Goal: Task Accomplishment & Management: Use online tool/utility

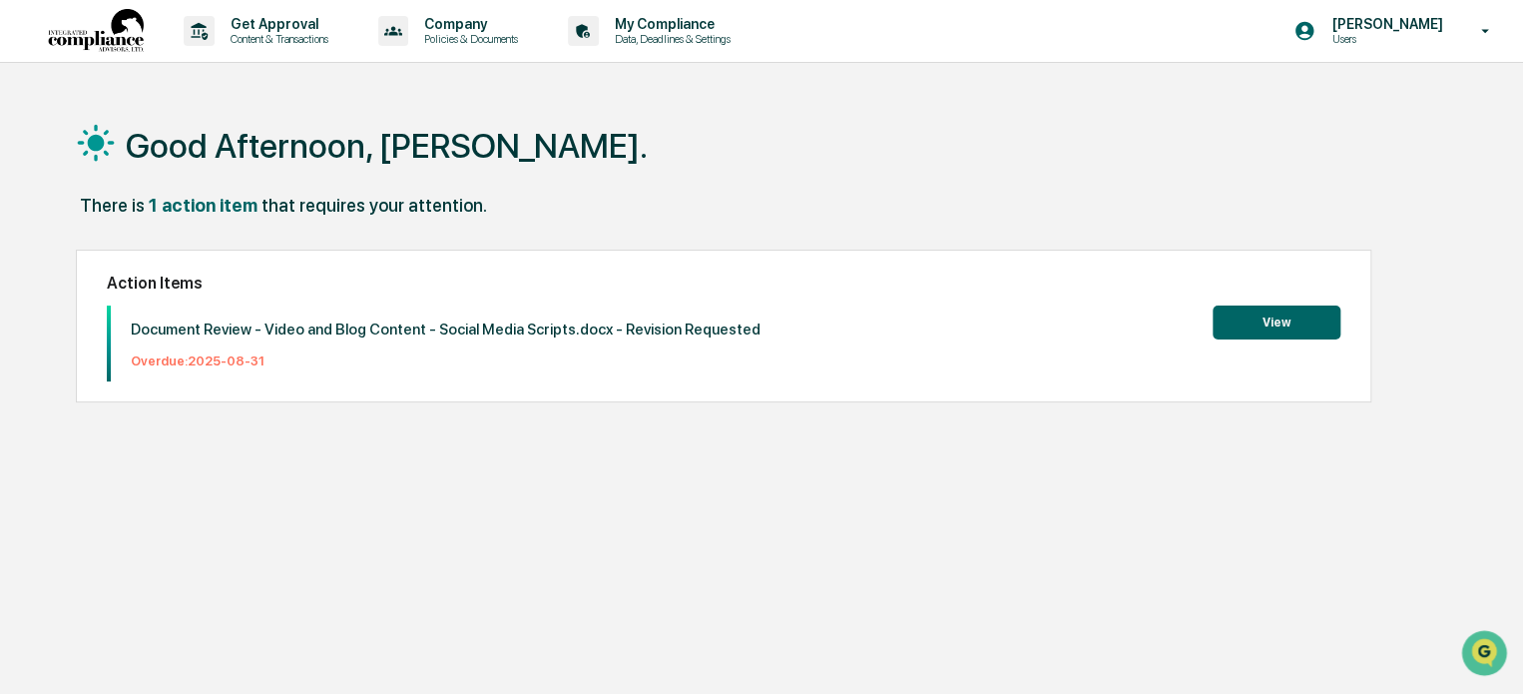
click at [1245, 326] on button "View" at bounding box center [1277, 322] width 128 height 34
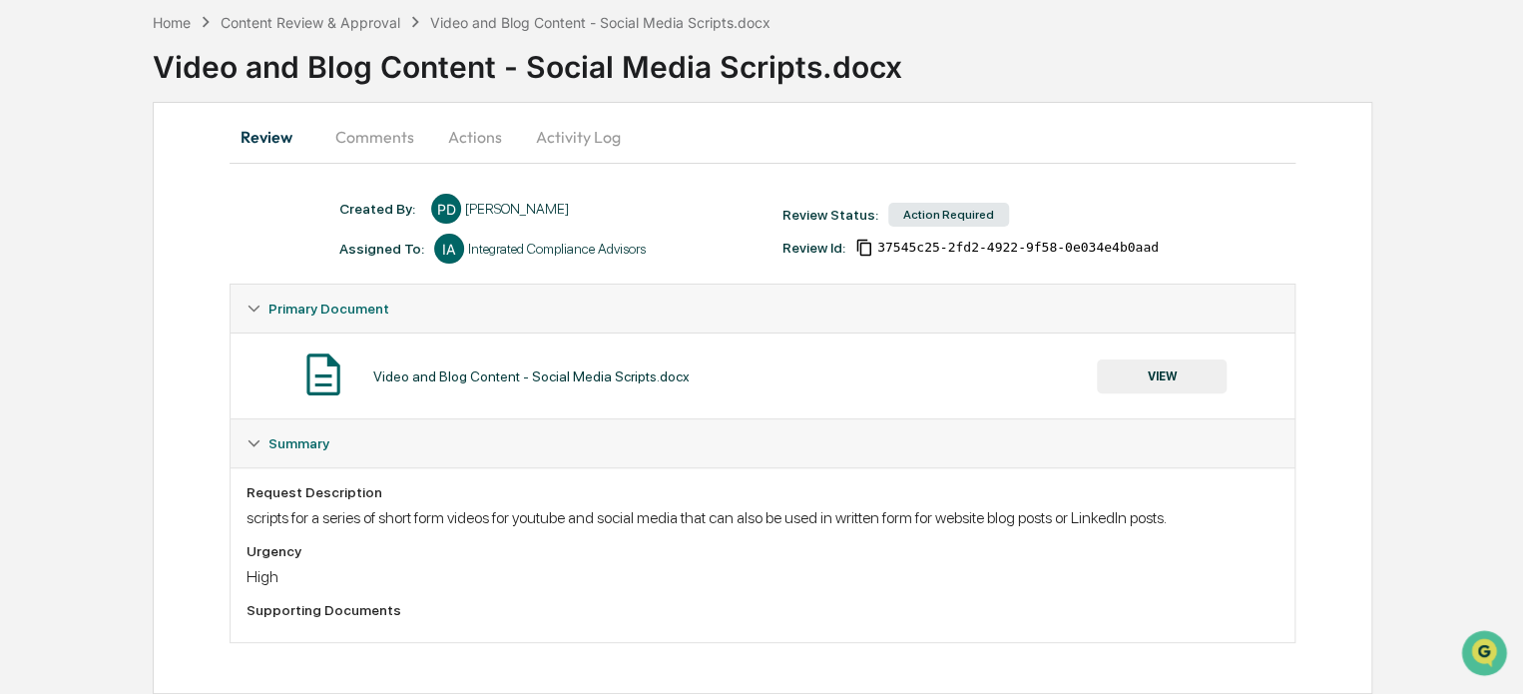
scroll to position [93, 0]
click at [377, 136] on button "Comments" at bounding box center [374, 137] width 111 height 48
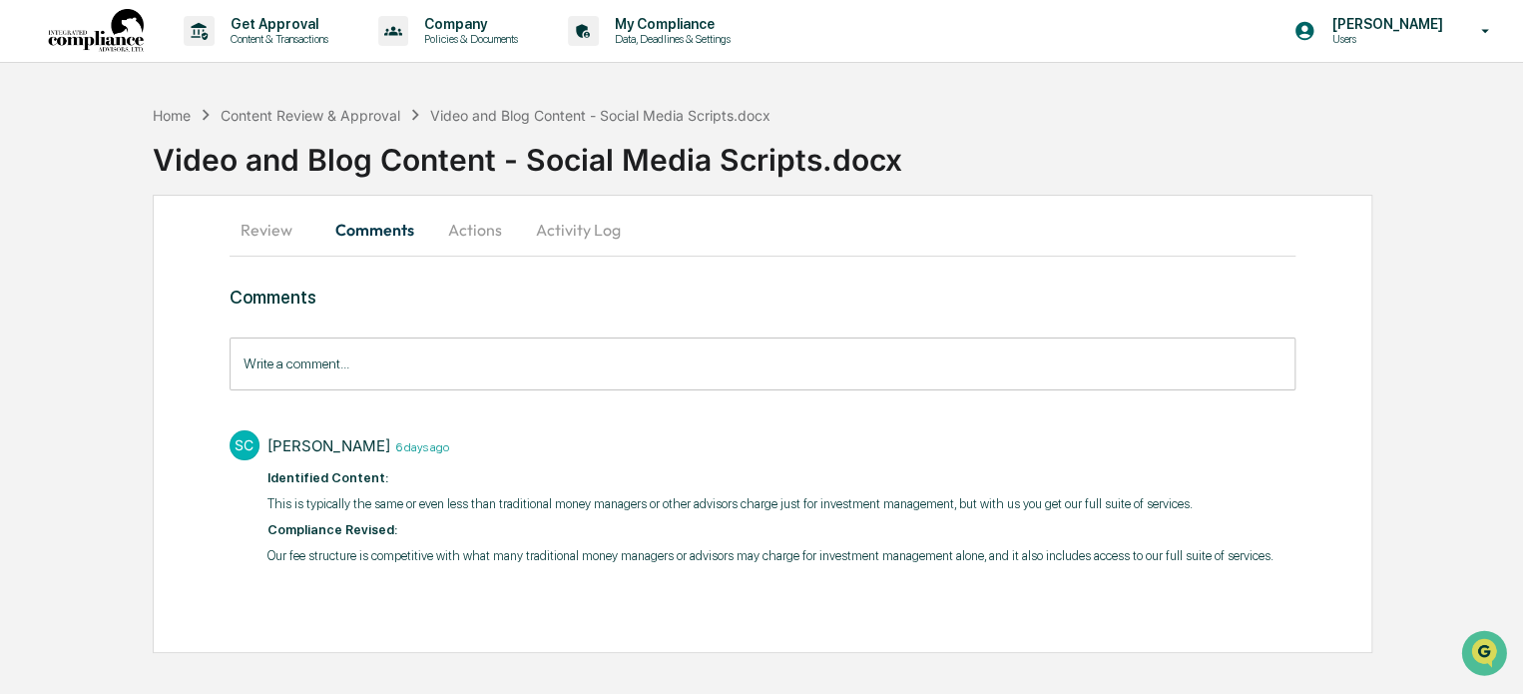
scroll to position [0, 0]
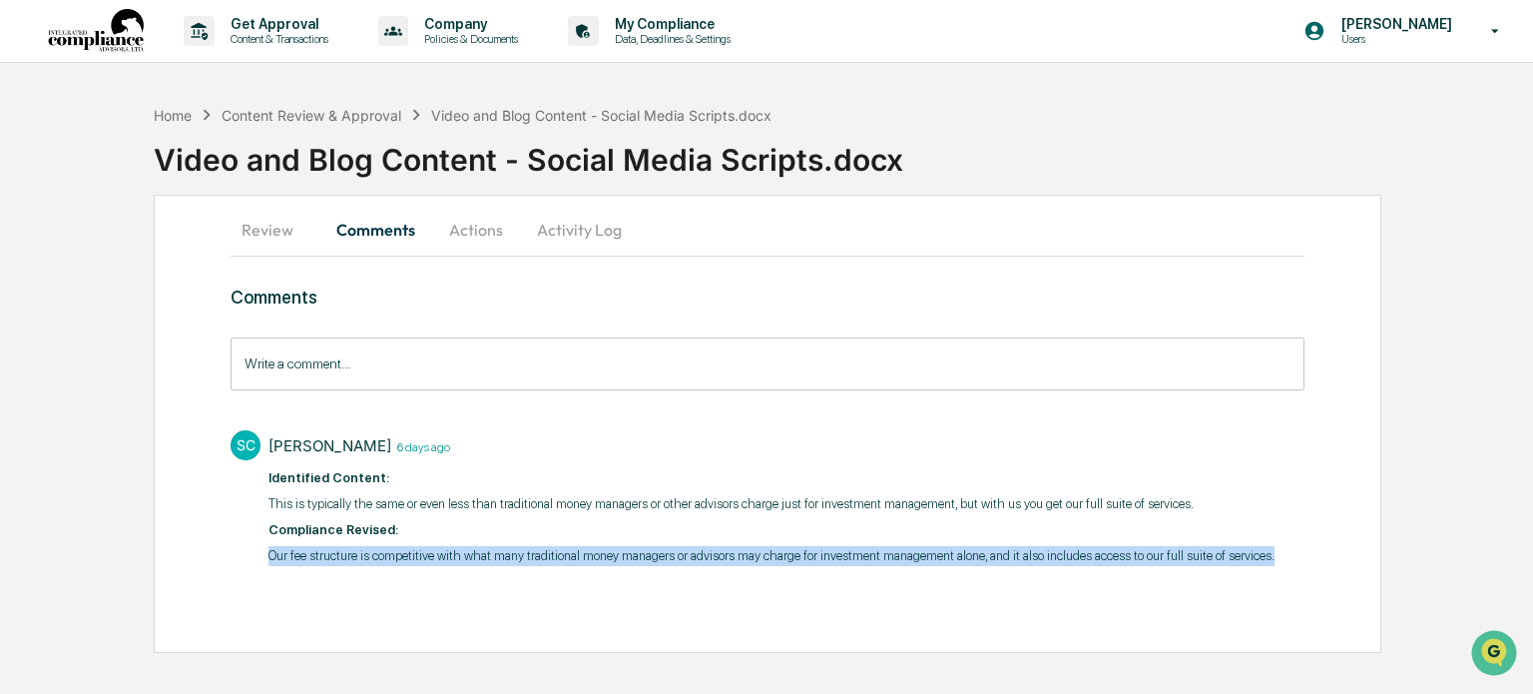
drag, startPoint x: 270, startPoint y: 550, endPoint x: 1295, endPoint y: 589, distance: 1025.8
click at [1295, 589] on div "Comments Write a comment... Write a comment... SC [PERSON_NAME] [DATE] Identifi…" at bounding box center [767, 463] width 1073 height 355
copy p "Our fee structure is competitive with what many traditional money managers or a…"
click at [474, 233] on button "Actions" at bounding box center [476, 230] width 90 height 48
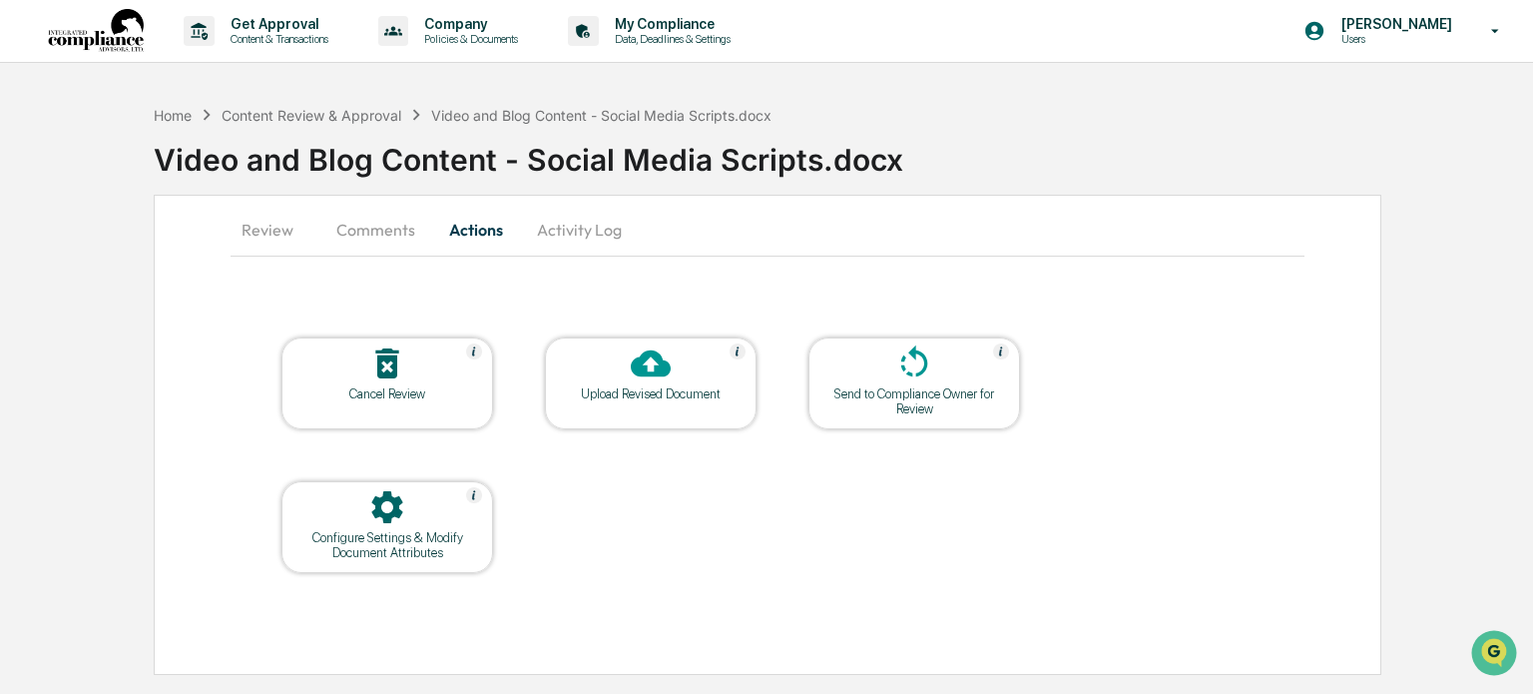
click at [573, 227] on button "Activity Log" at bounding box center [579, 230] width 117 height 48
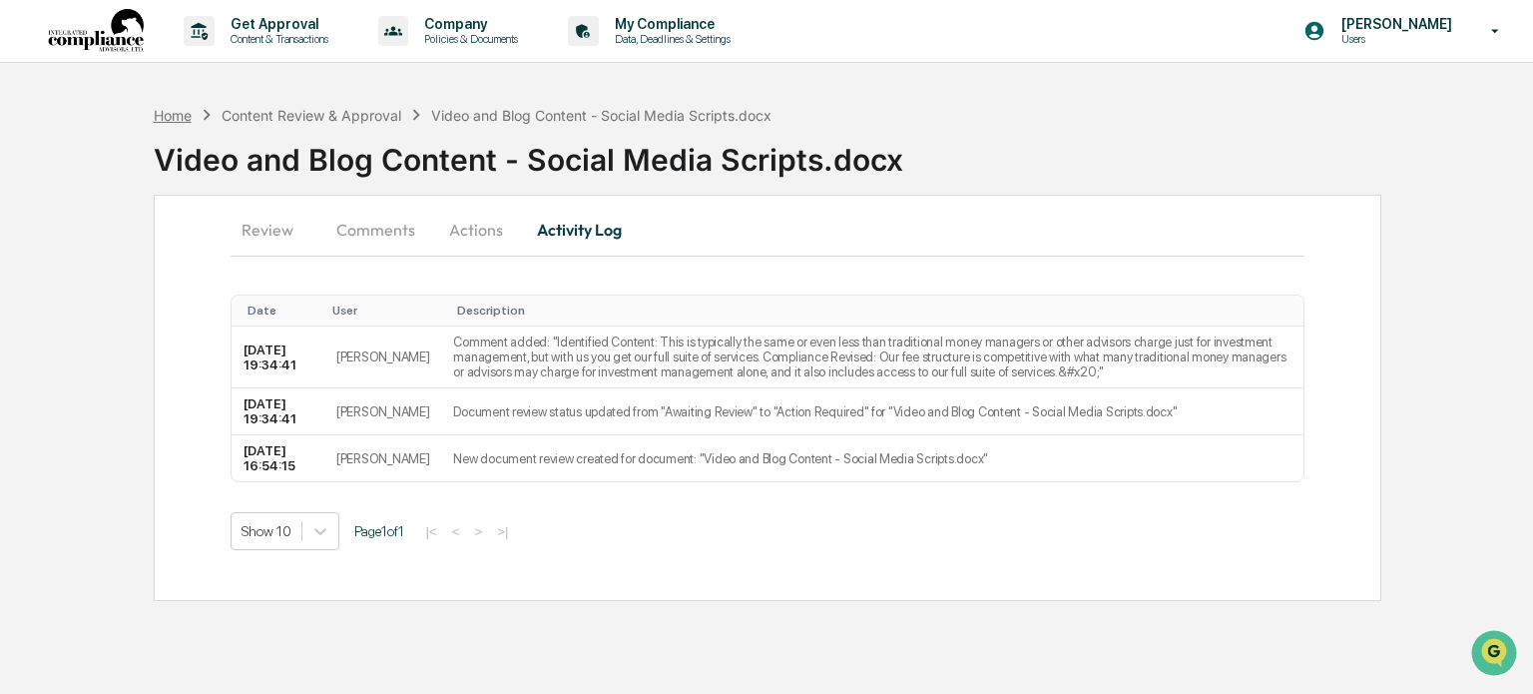
click at [169, 117] on div "Home" at bounding box center [173, 115] width 38 height 17
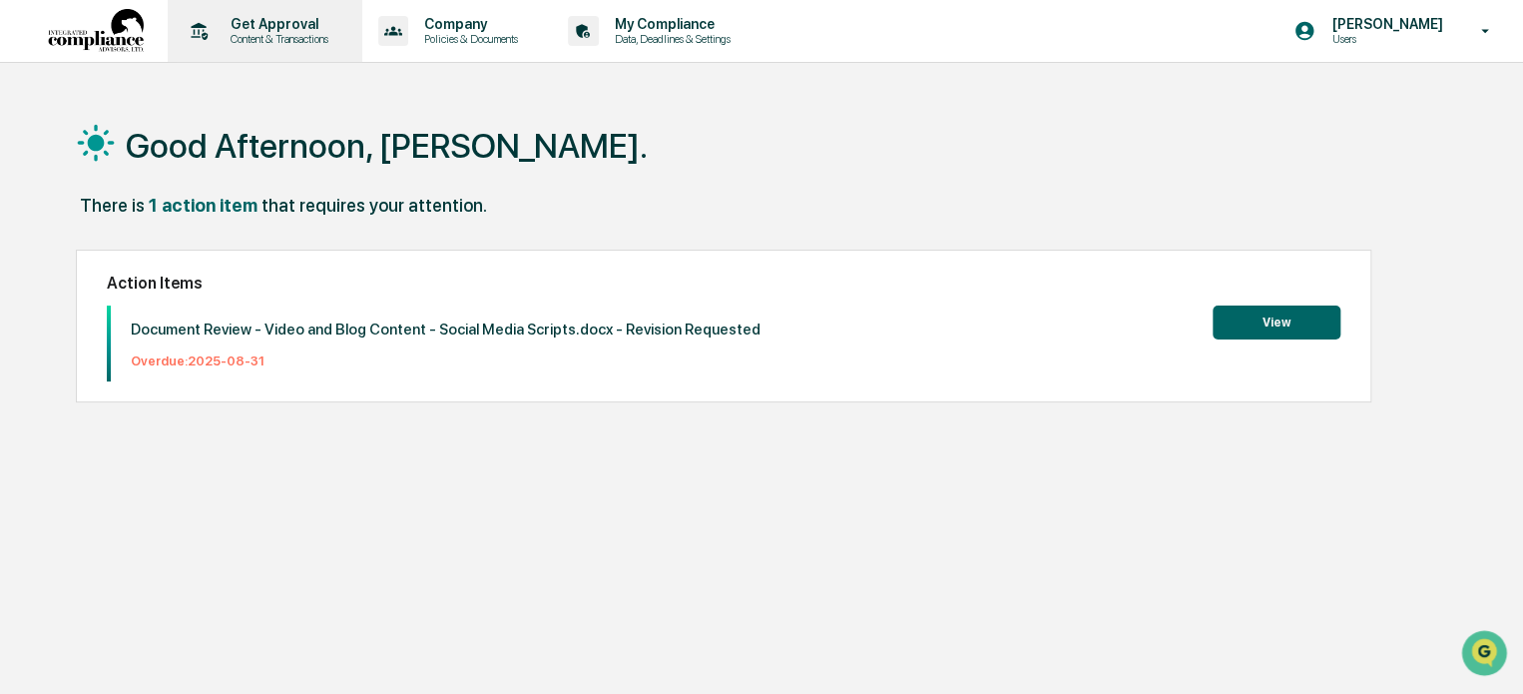
click at [227, 29] on p "Get Approval" at bounding box center [277, 24] width 124 height 16
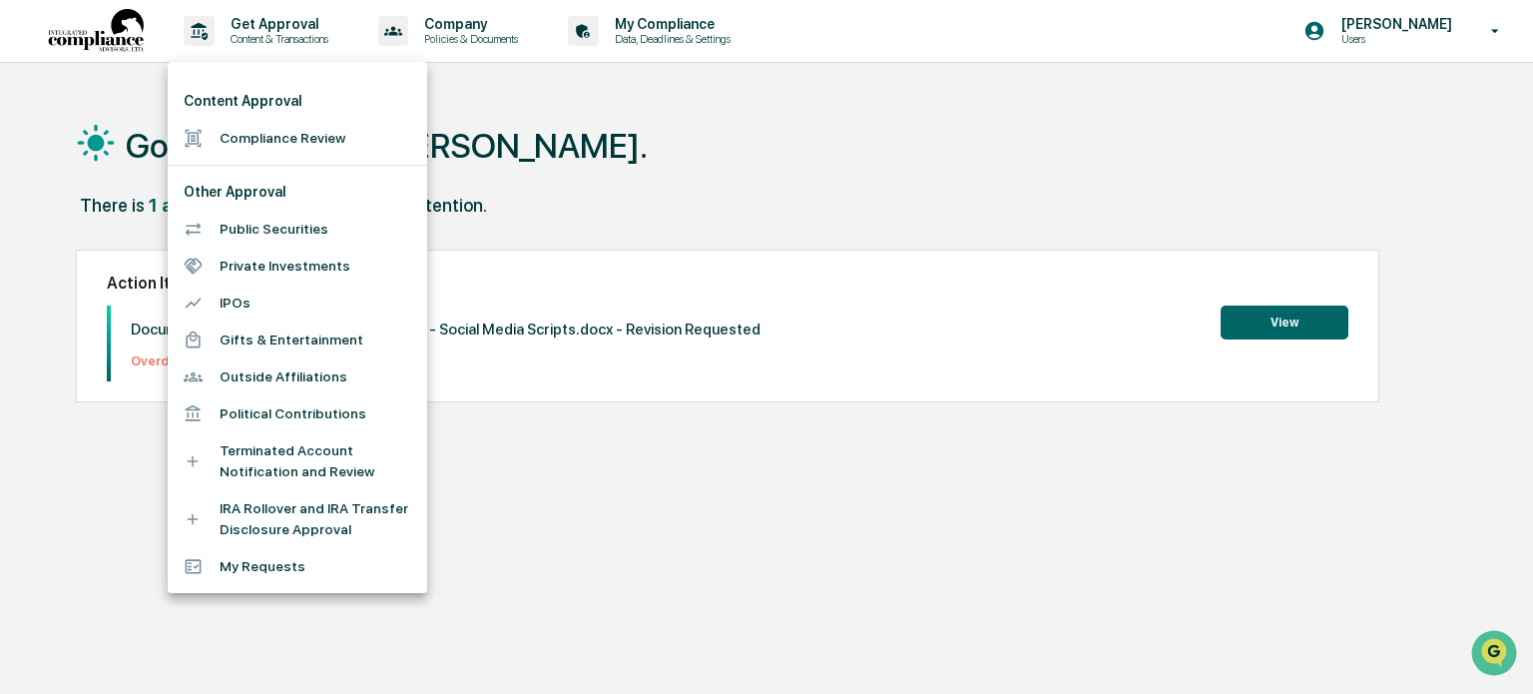
click at [244, 152] on li "Compliance Review" at bounding box center [297, 138] width 259 height 37
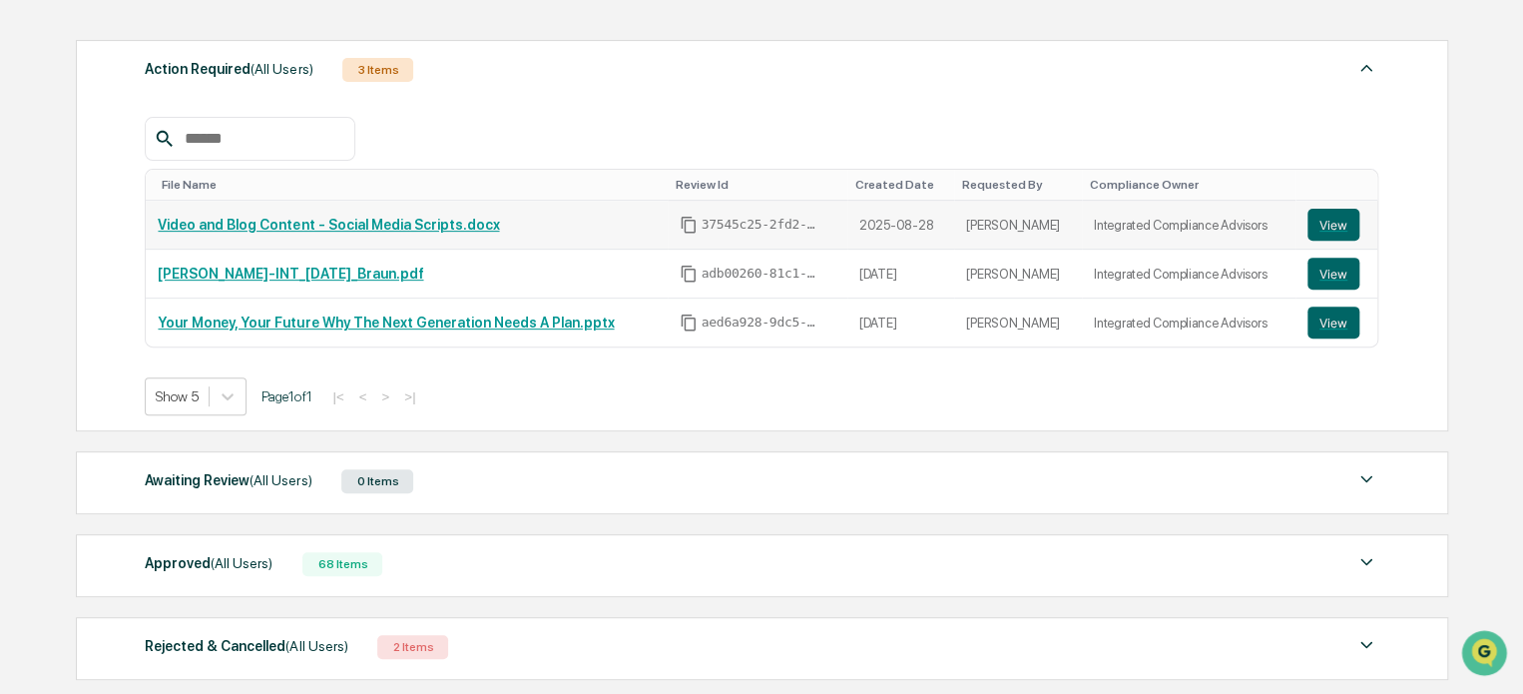
scroll to position [391, 0]
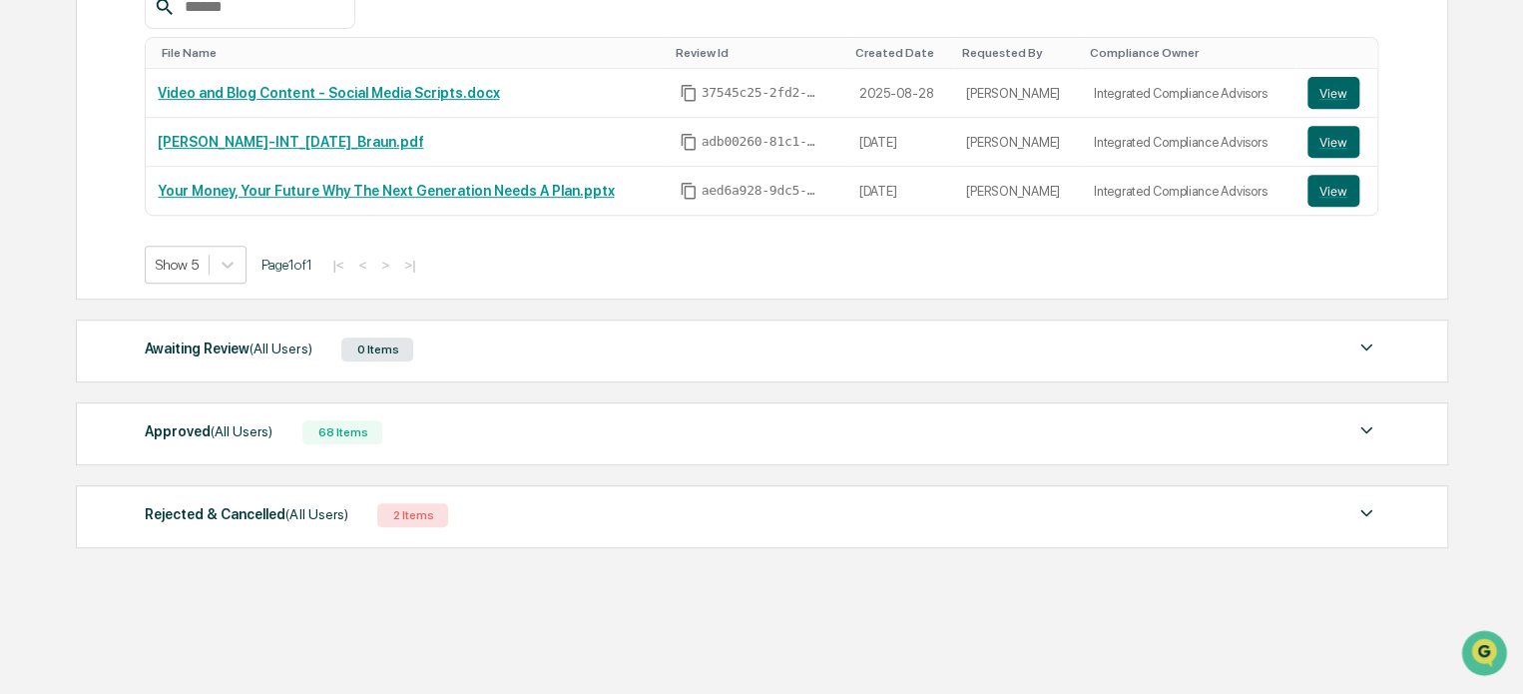
click at [226, 423] on span "(All Users)" at bounding box center [242, 431] width 62 height 16
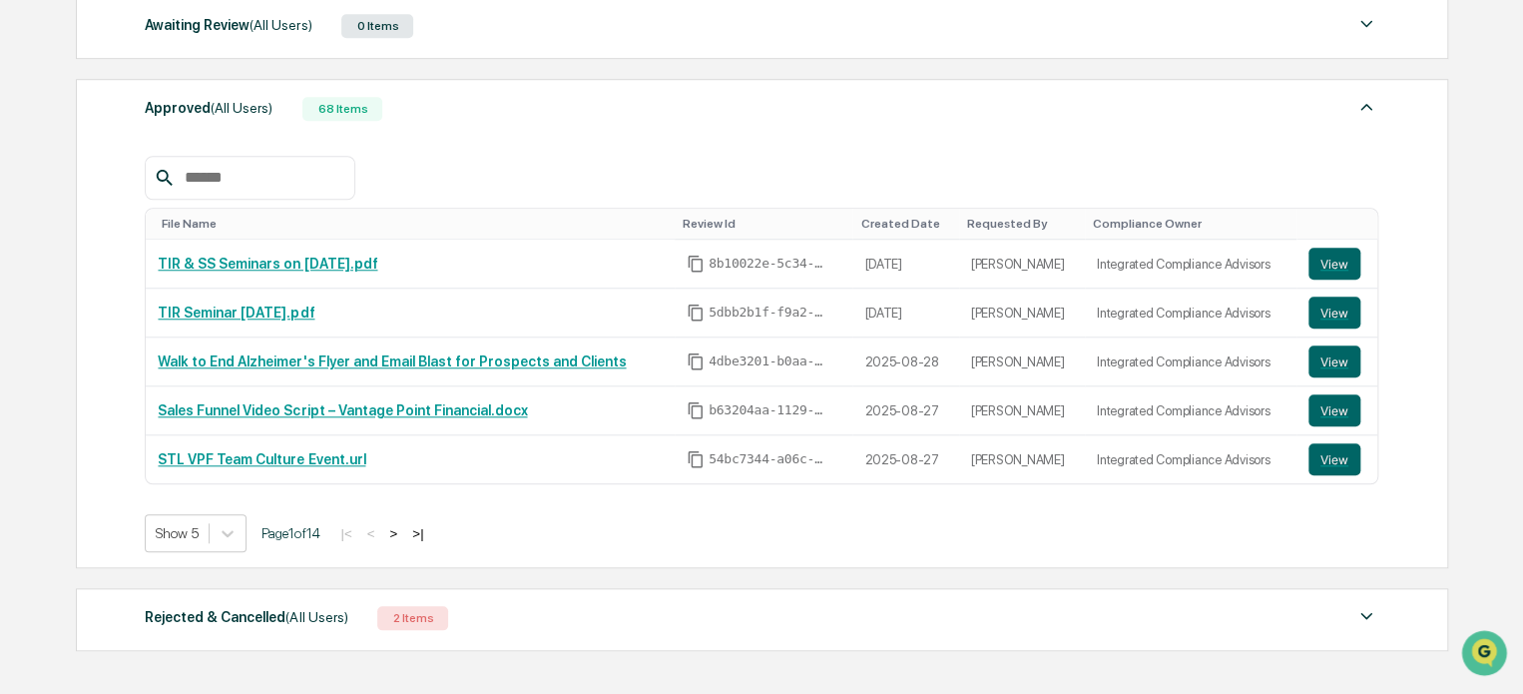
scroll to position [715, 0]
click at [399, 531] on button ">" at bounding box center [393, 533] width 20 height 17
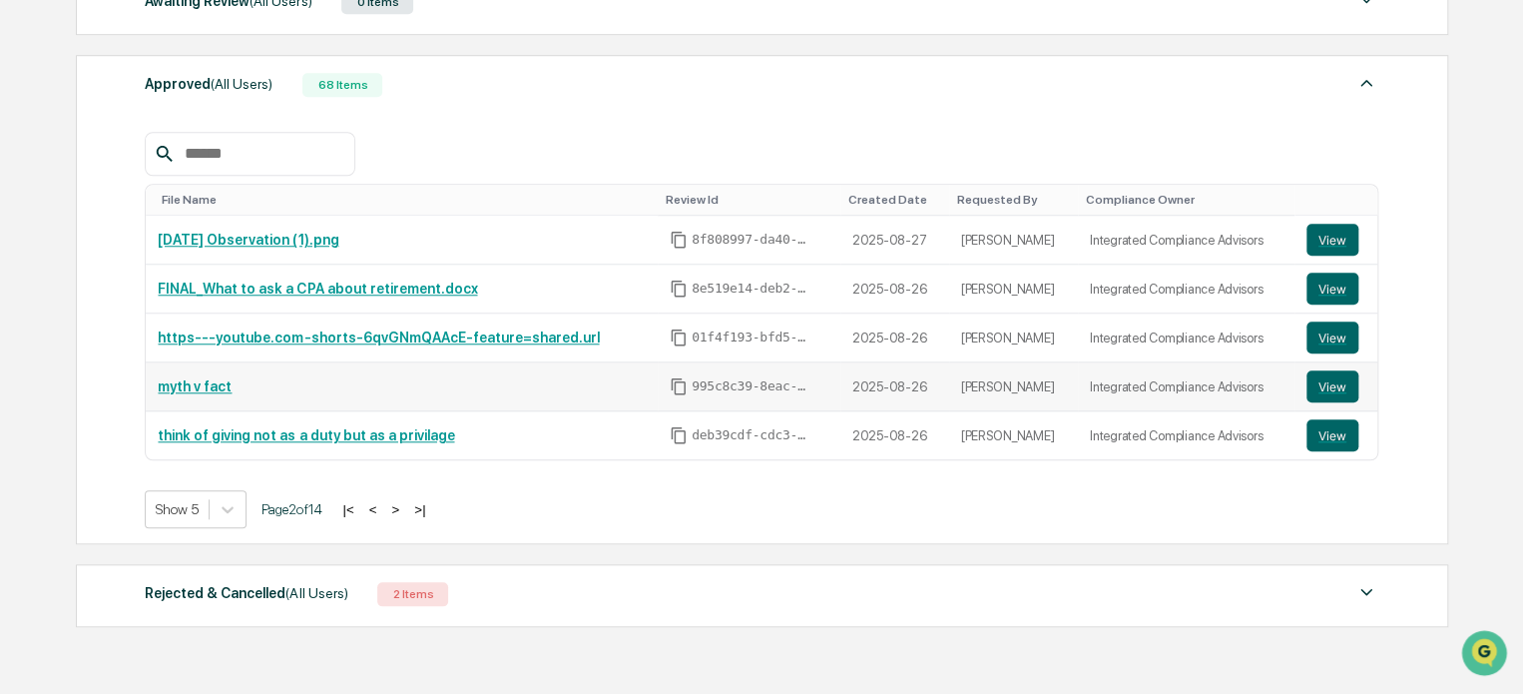
scroll to position [738, 0]
click at [405, 510] on button ">" at bounding box center [395, 510] width 20 height 17
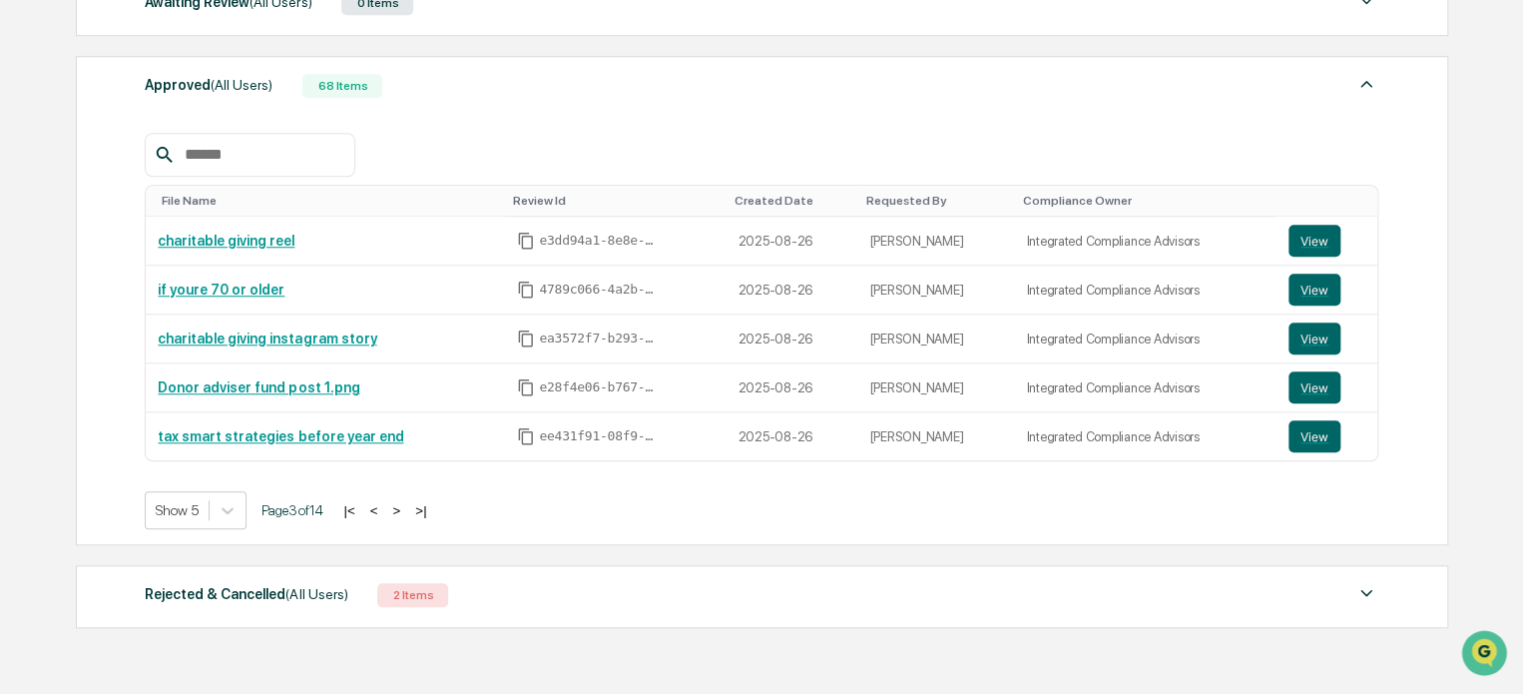
click at [248, 157] on input "text" at bounding box center [262, 155] width 170 height 26
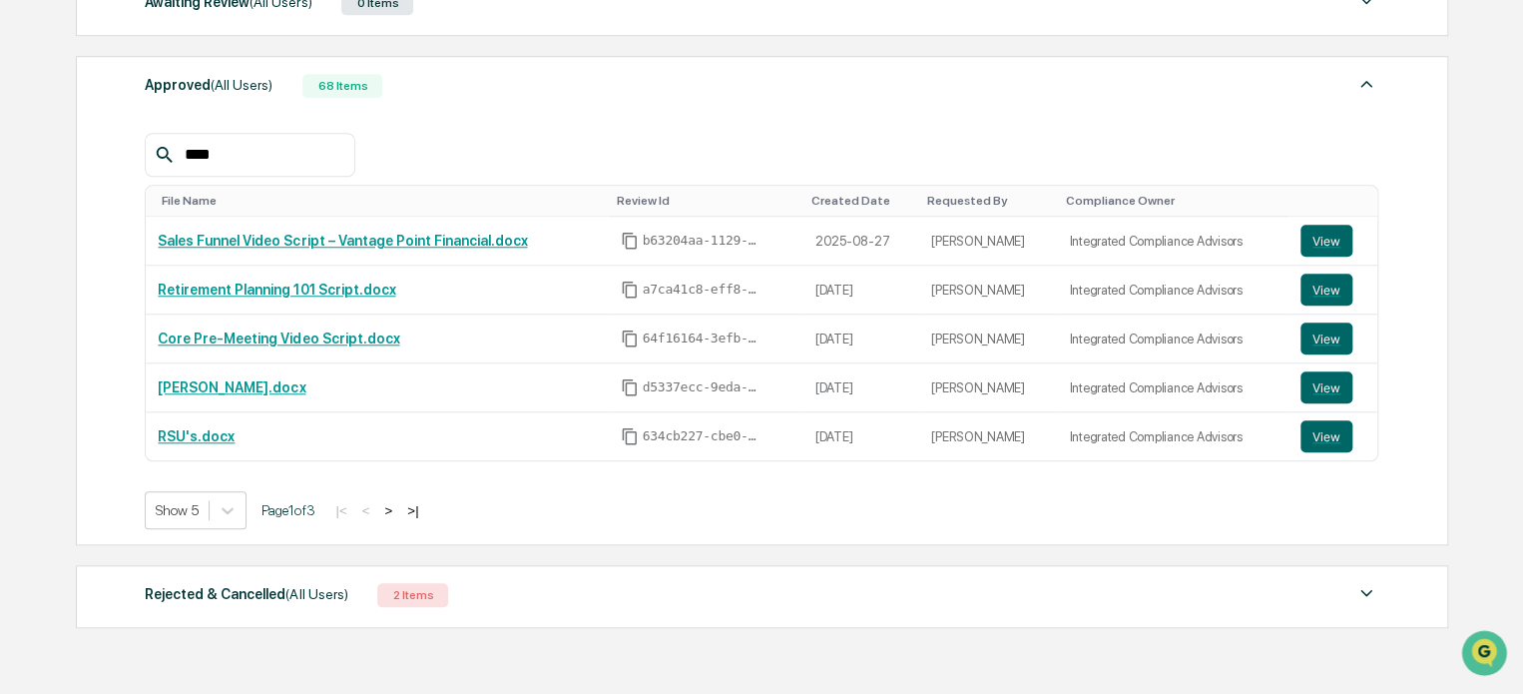
type input "****"
click at [316, 338] on link "Core Pre-Meeting Video Script.docx" at bounding box center [279, 338] width 242 height 16
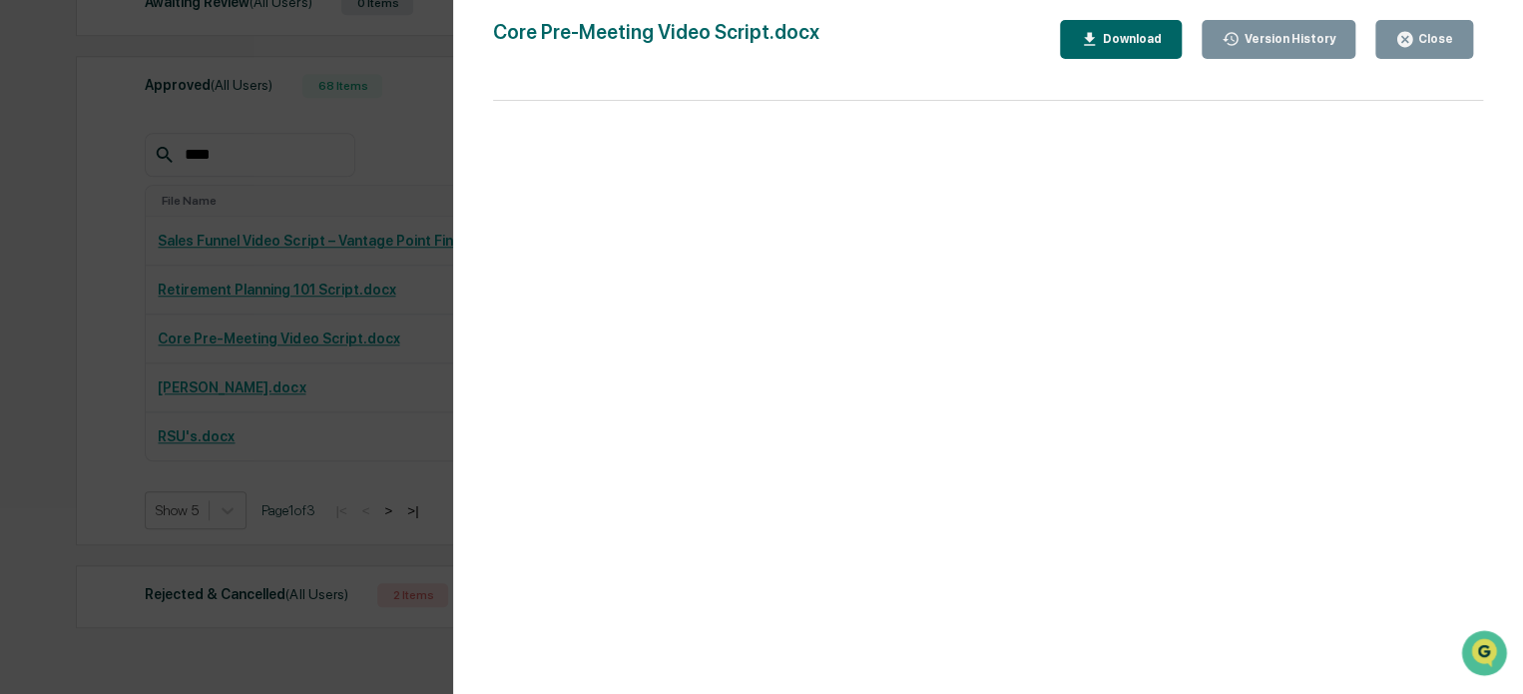
scroll to position [818, 0]
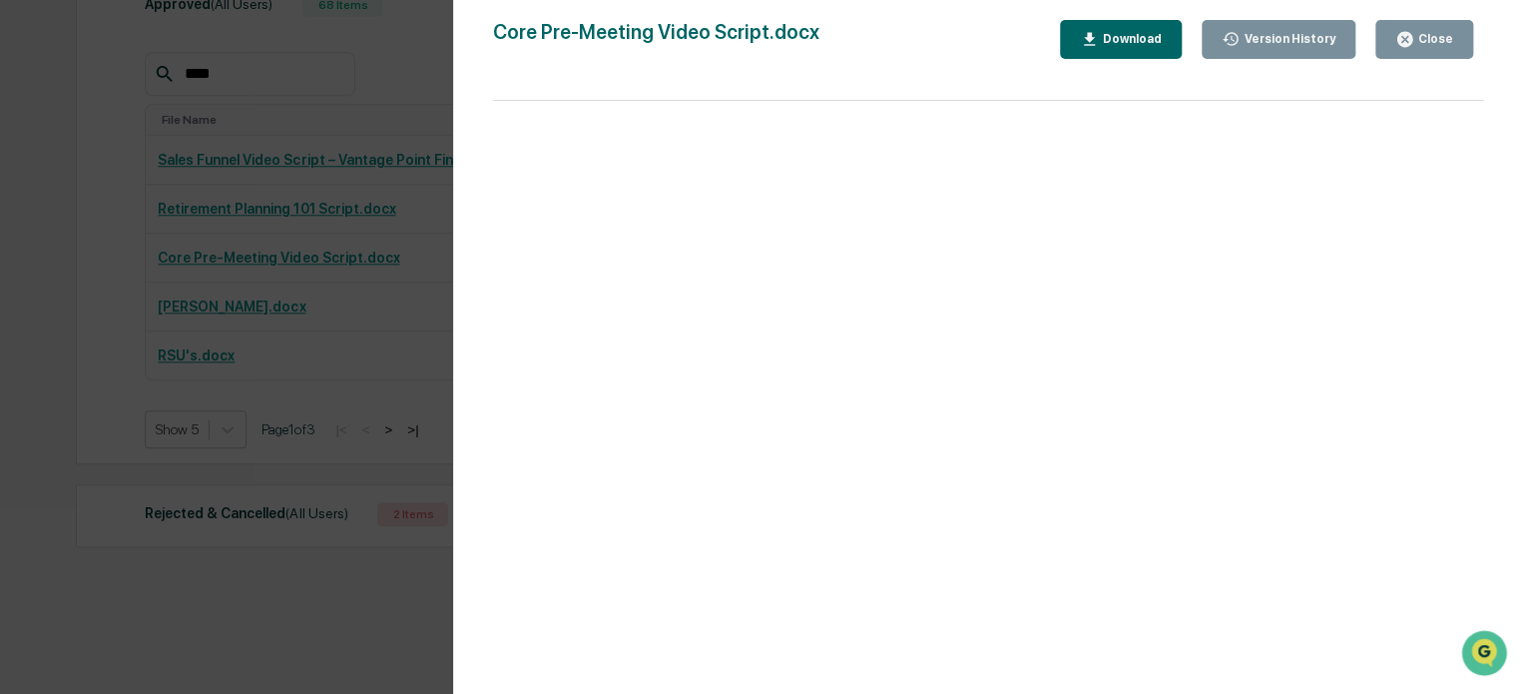
click at [363, 334] on div "Version History [DATE] 04:48 PM [PERSON_NAME] Core Pre-Meeting Video Script.doc…" at bounding box center [761, 347] width 1523 height 694
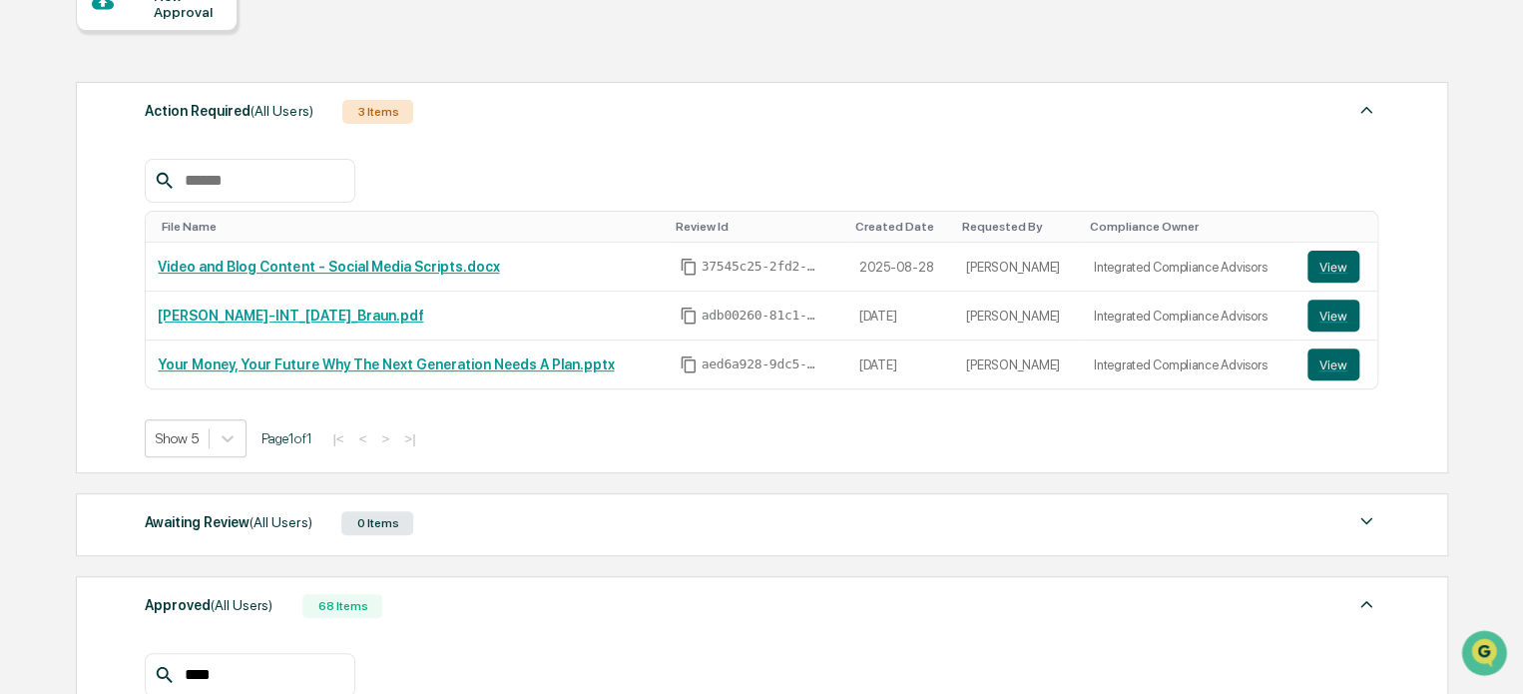
scroll to position [220, 0]
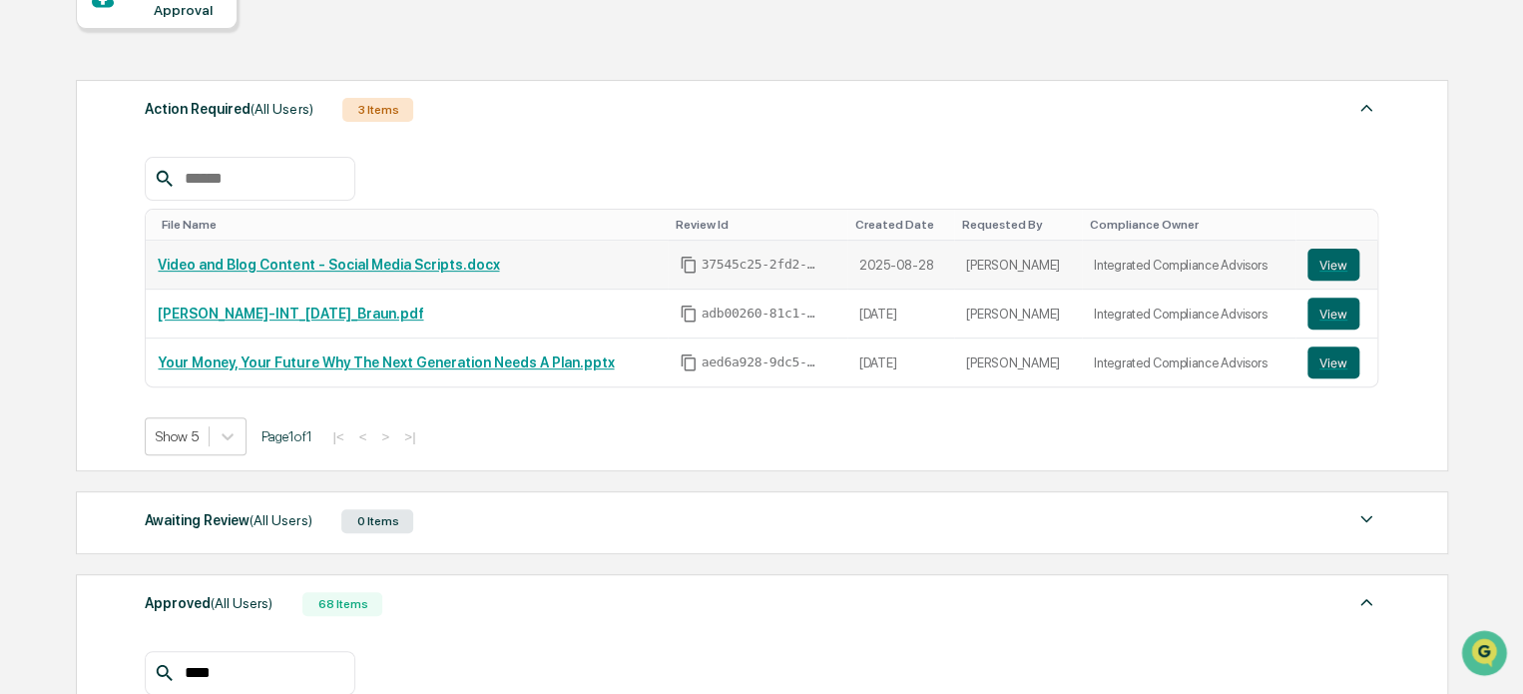
click at [410, 261] on link "Video and Blog Content - Social Media Scripts.docx" at bounding box center [328, 265] width 341 height 16
